Goal: Navigation & Orientation: Find specific page/section

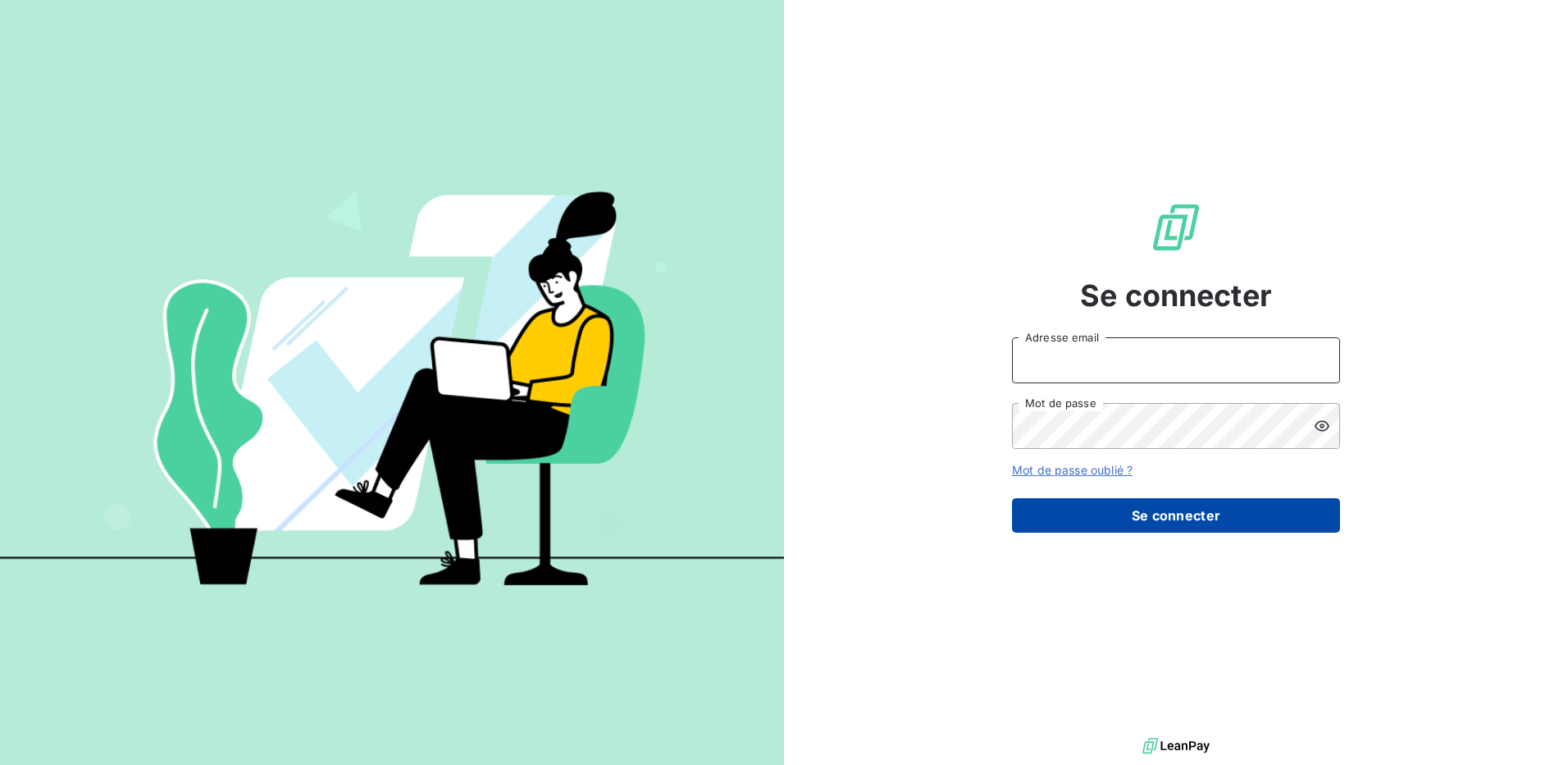
type input "[PERSON_NAME][EMAIL_ADDRESS][DOMAIN_NAME]"
click at [1173, 505] on button "Se connecter" at bounding box center [1176, 515] width 328 height 34
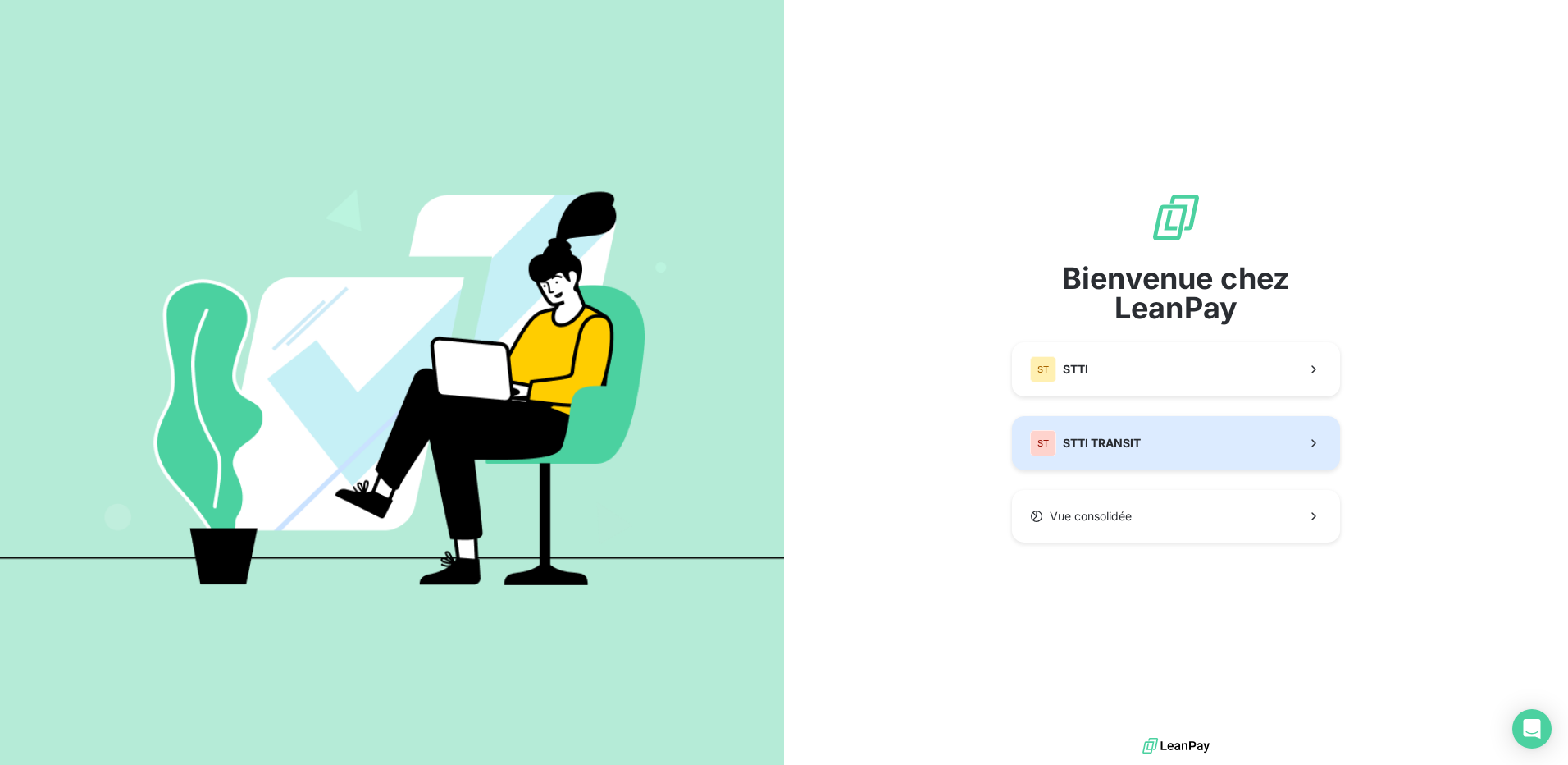
click at [1163, 452] on button "ST STTI TRANSIT" at bounding box center [1176, 443] width 328 height 54
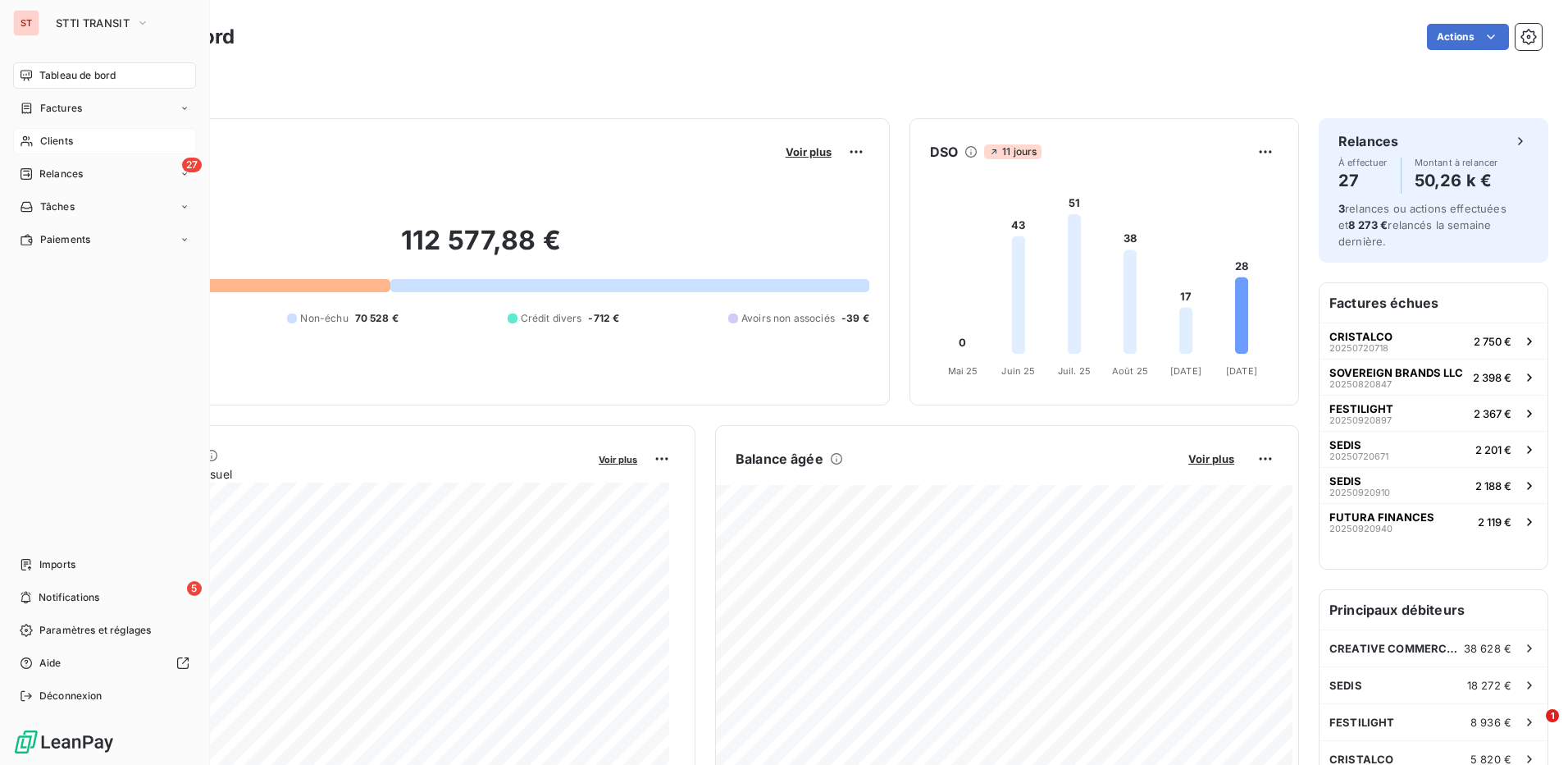
click at [40, 144] on span "Clients" at bounding box center [56, 141] width 33 height 15
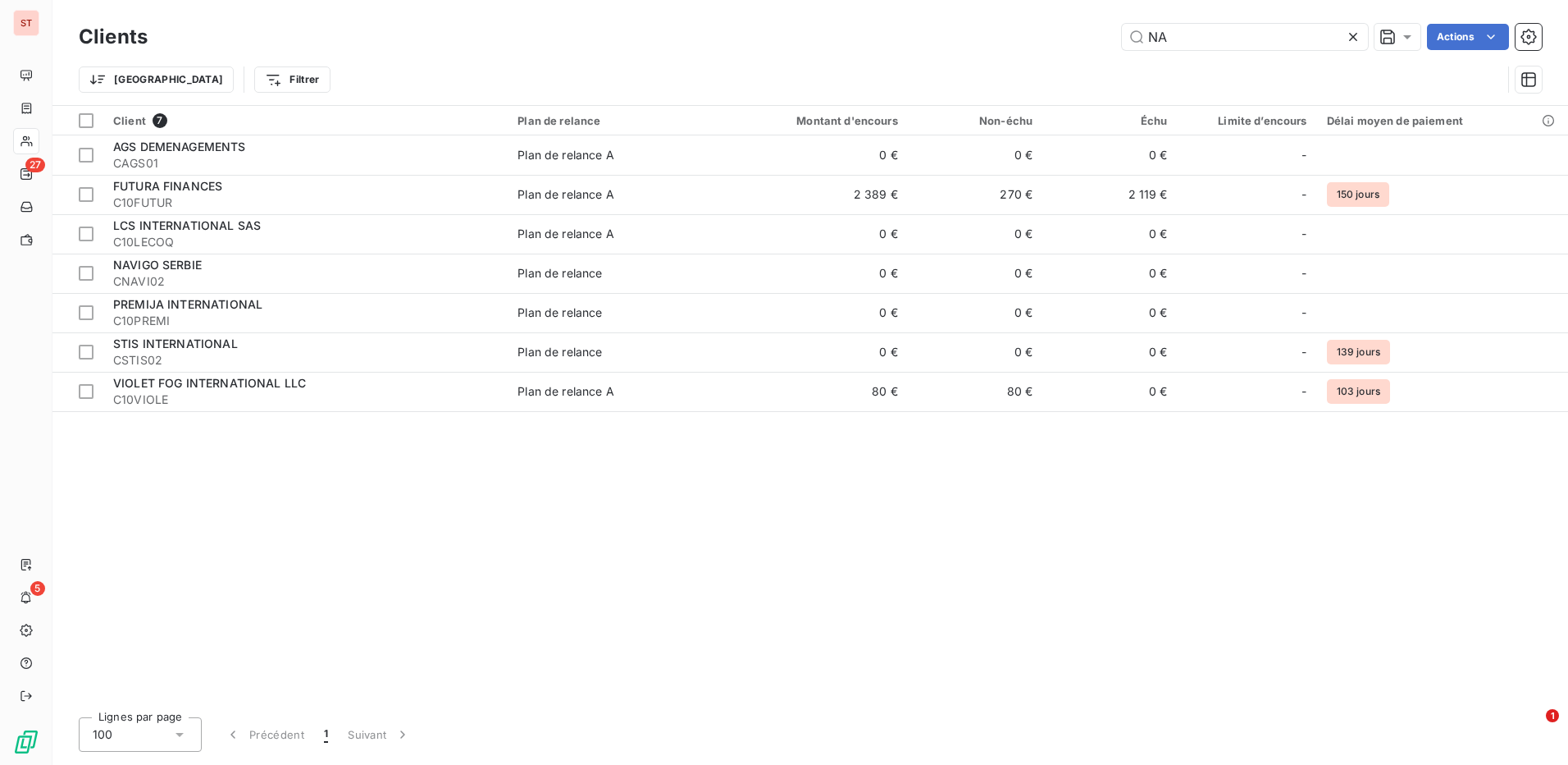
drag, startPoint x: 1175, startPoint y: 33, endPoint x: 940, endPoint y: 37, distance: 235.0
click at [940, 37] on div "NA Actions" at bounding box center [854, 36] width 1374 height 26
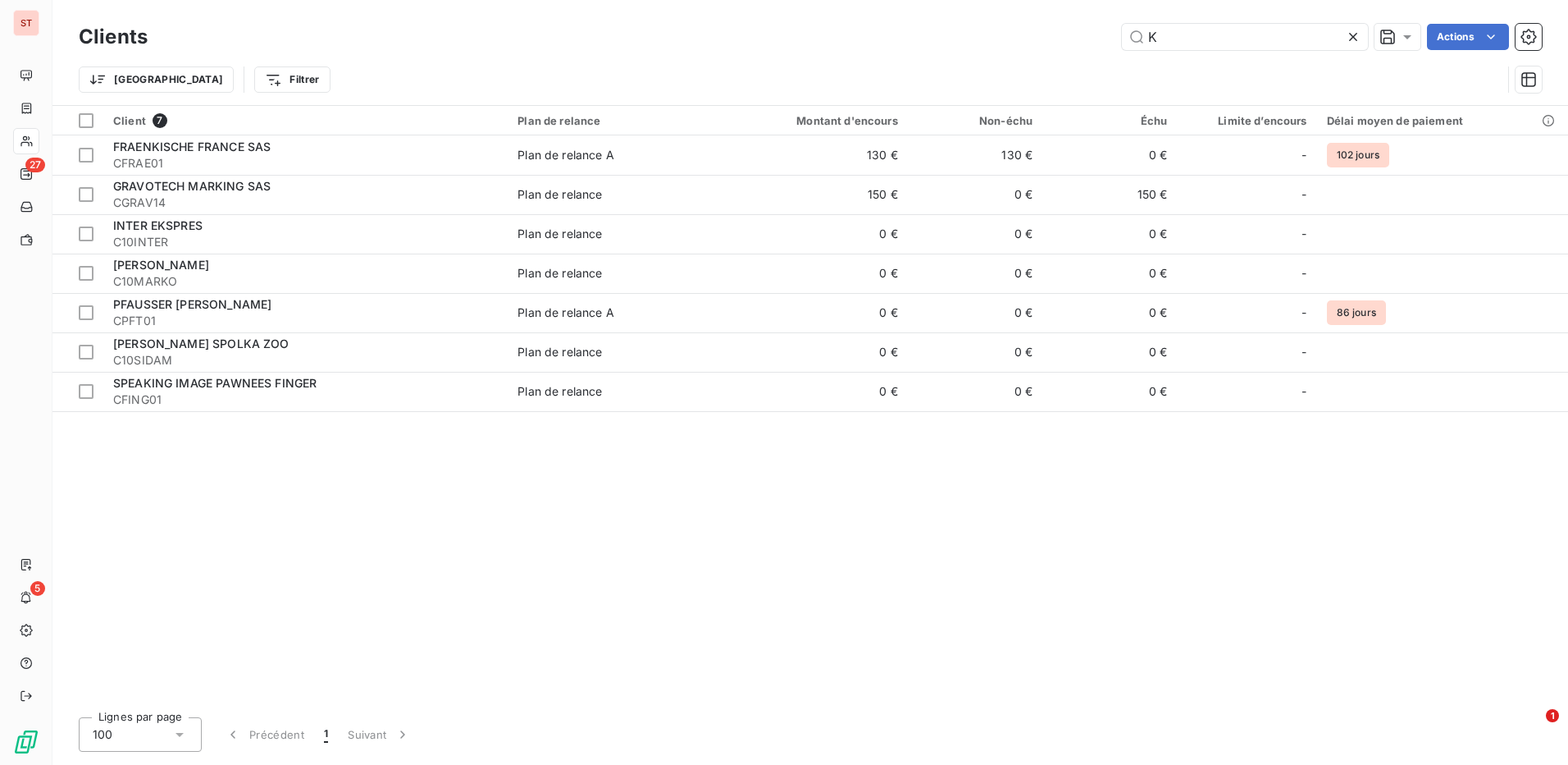
type input "K"
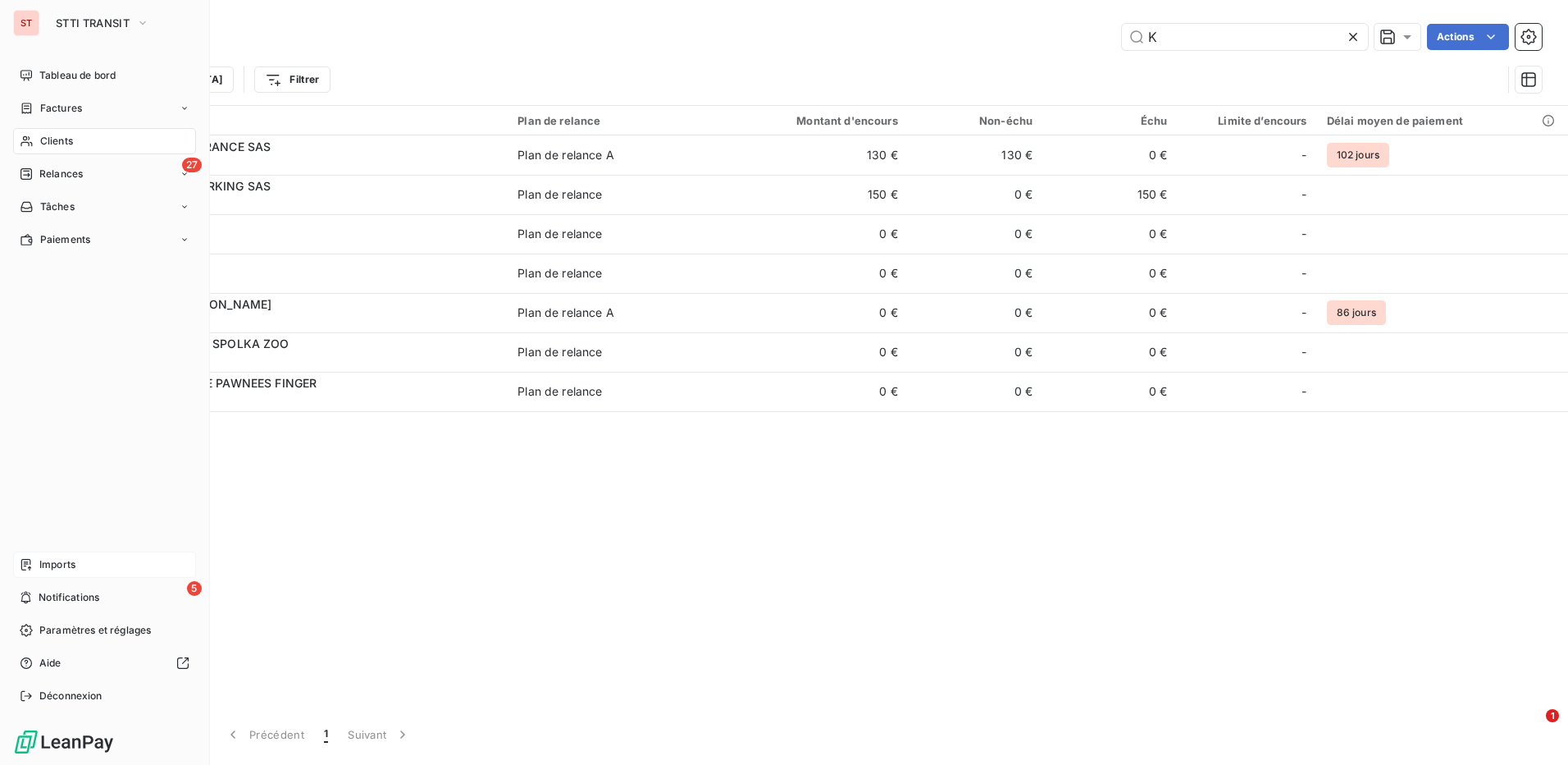
click at [58, 575] on div "Imports" at bounding box center [104, 564] width 183 height 26
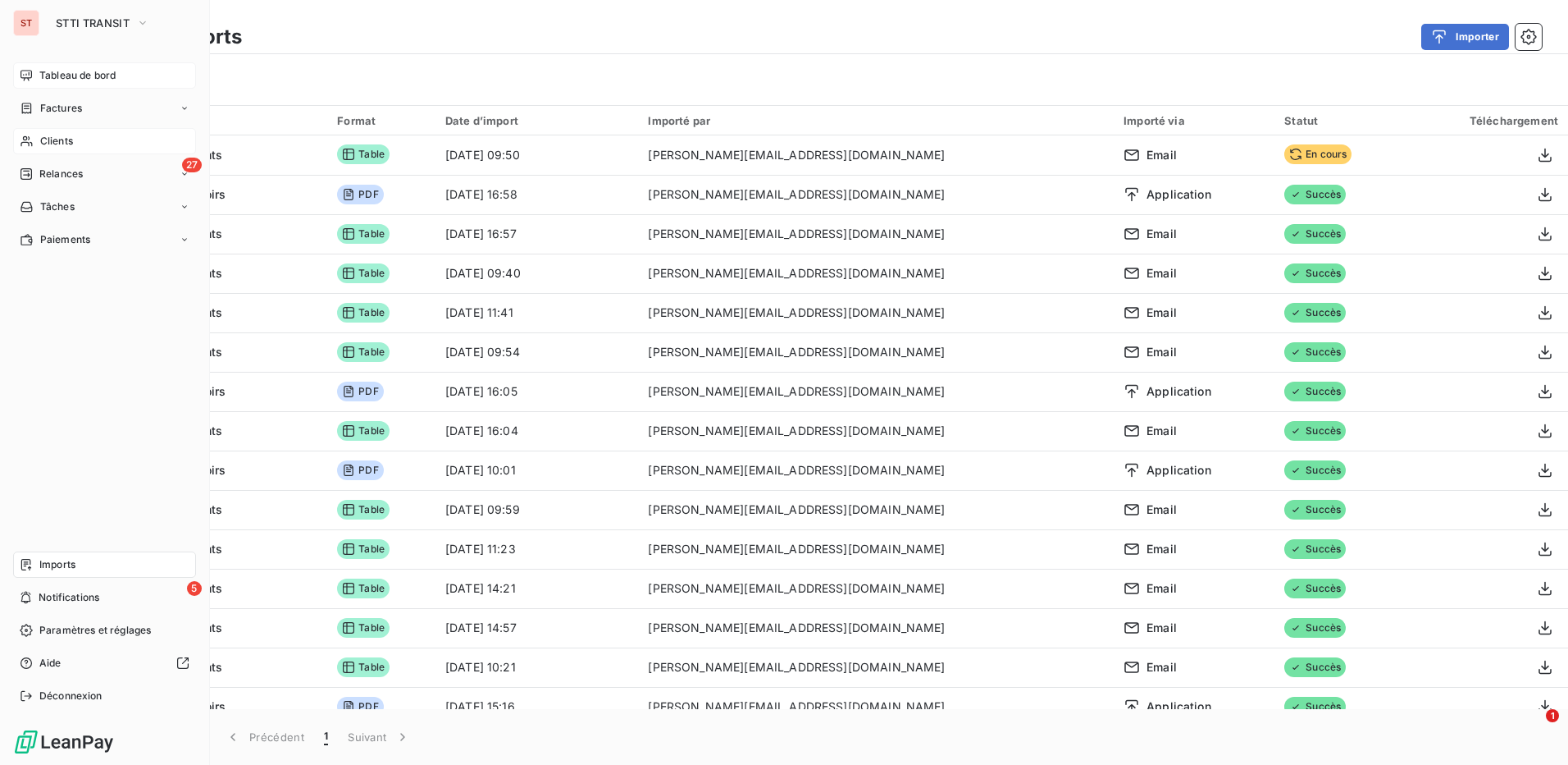
click at [82, 73] on span "Tableau de bord" at bounding box center [77, 75] width 76 height 15
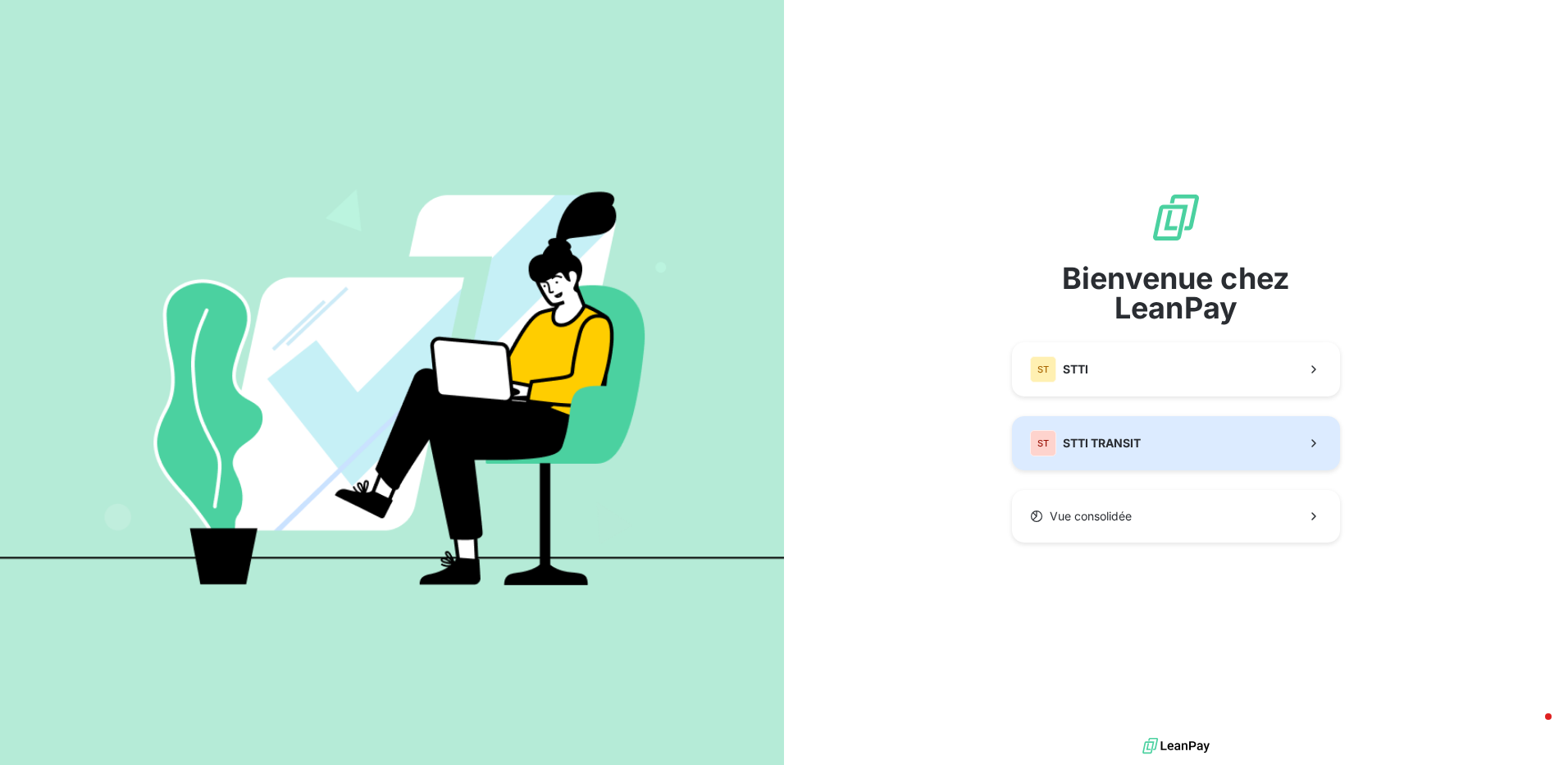
click at [1252, 452] on button "ST STTI TRANSIT" at bounding box center [1176, 443] width 328 height 54
